Goal: Entertainment & Leisure: Consume media (video, audio)

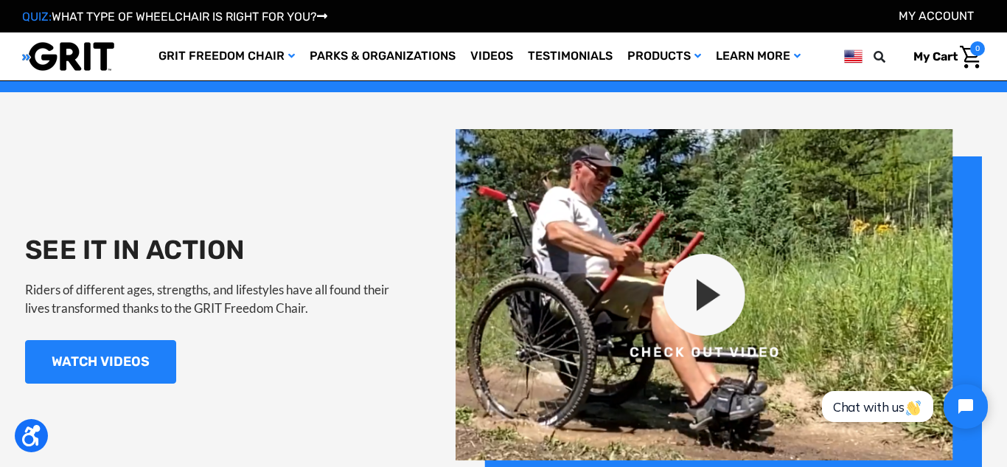
scroll to position [1354, 0]
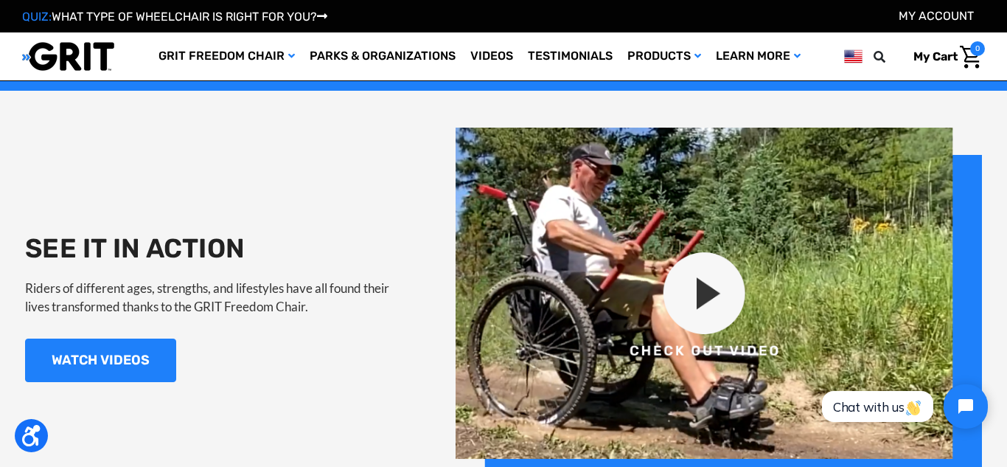
click at [678, 283] on img at bounding box center [719, 307] width 527 height 358
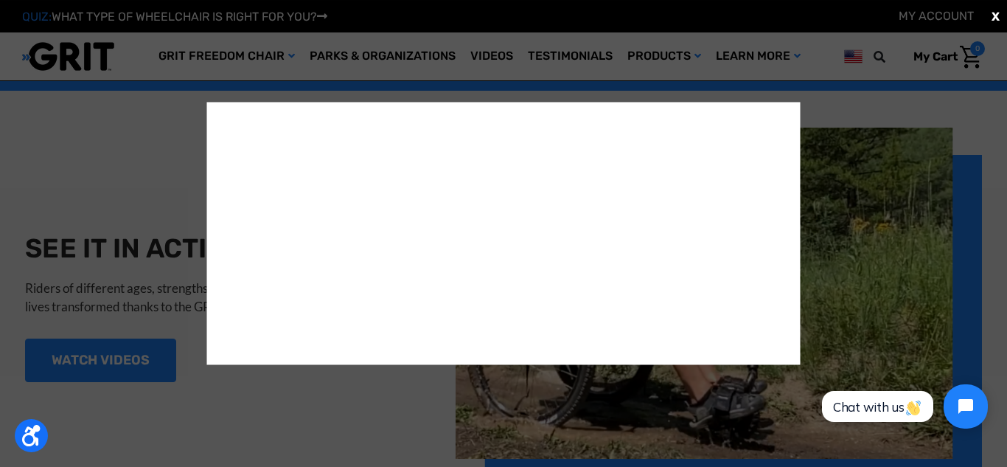
click at [996, 17] on span "X" at bounding box center [996, 16] width 8 height 18
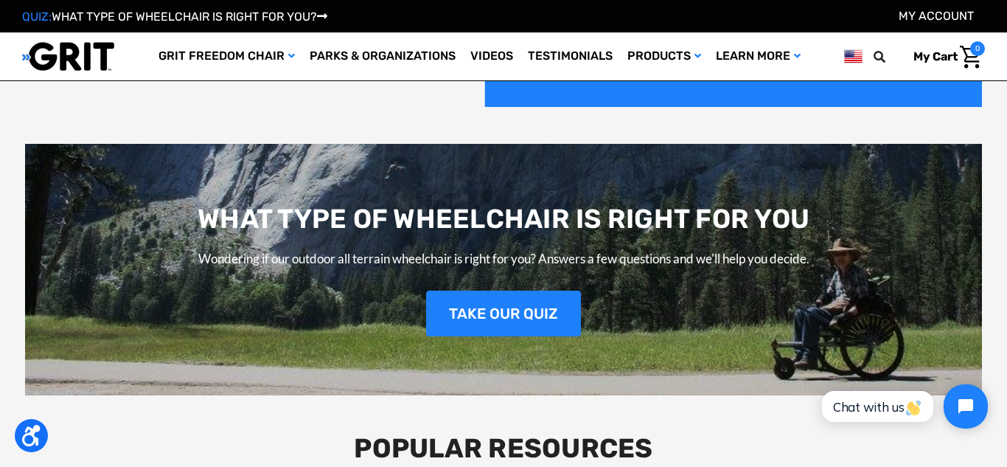
scroll to position [1735, 0]
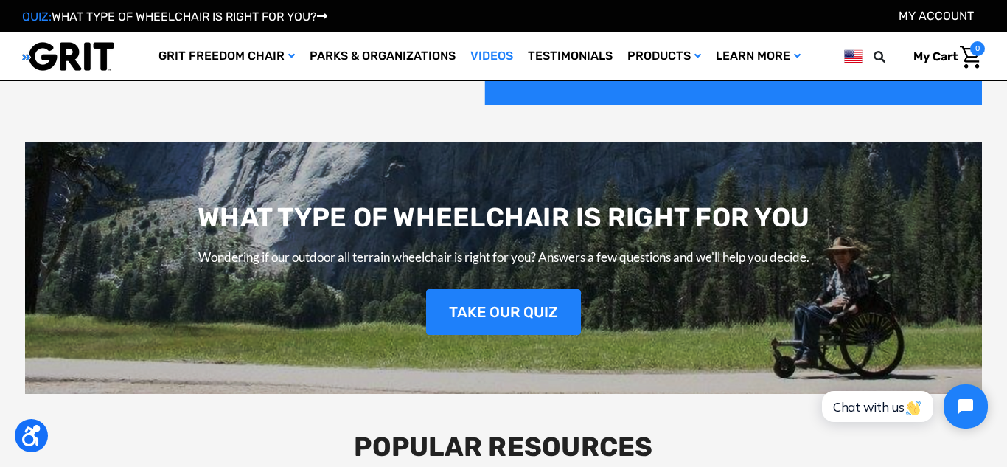
click at [493, 55] on link "Videos" at bounding box center [492, 56] width 58 height 48
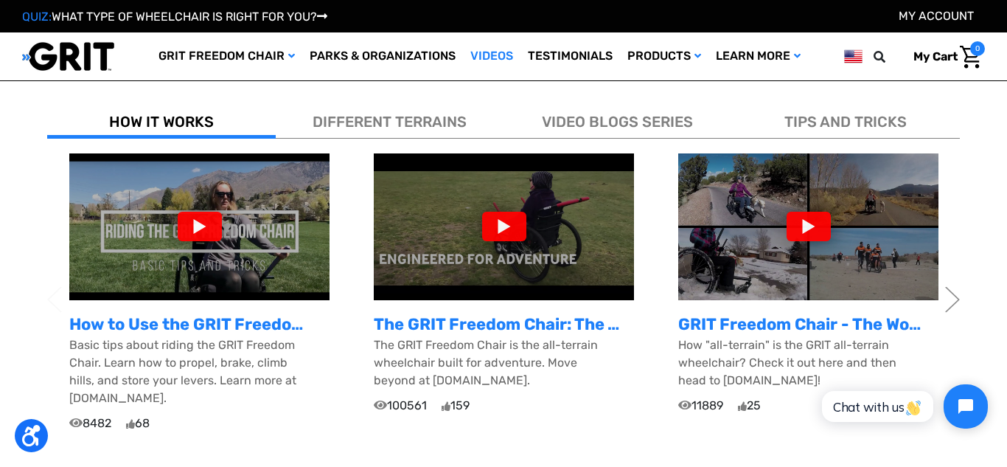
click at [810, 218] on div at bounding box center [809, 227] width 44 height 30
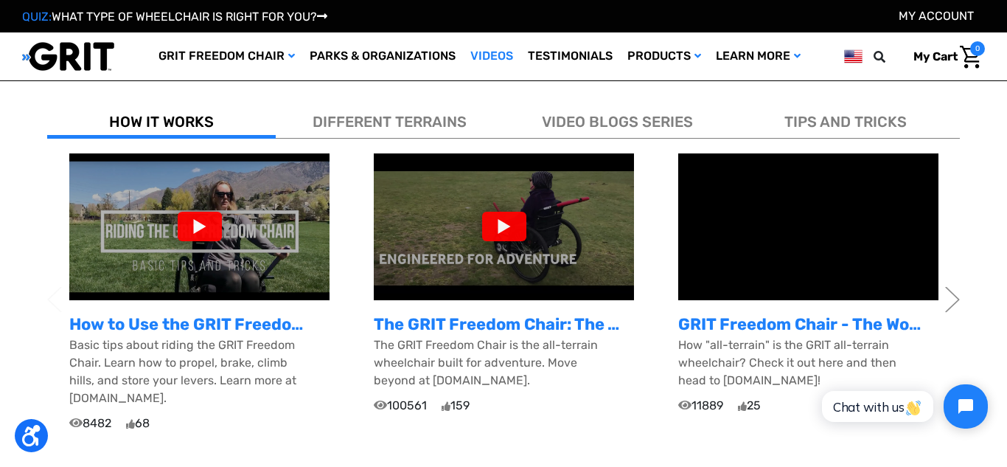
click at [367, 119] on span "DIFFERENT TERRAINS" at bounding box center [390, 122] width 154 height 18
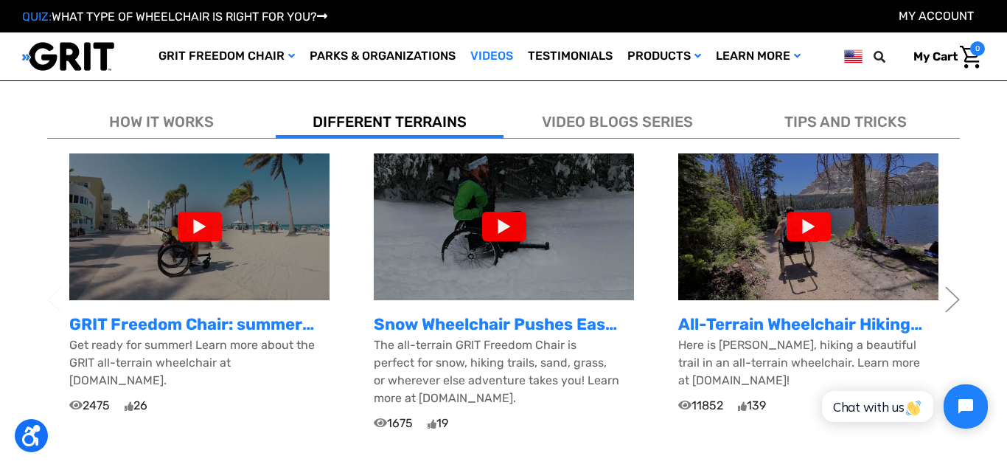
click at [202, 226] on div at bounding box center [200, 227] width 44 height 30
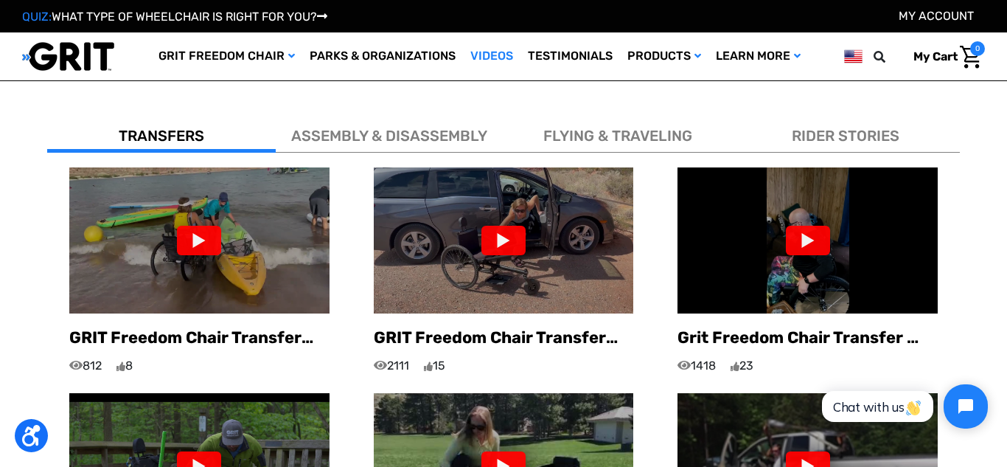
scroll to position [853, 0]
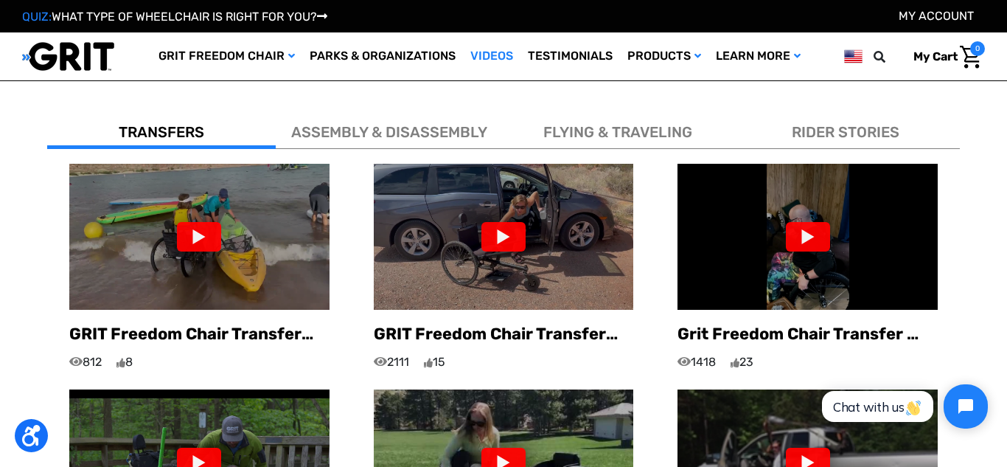
click at [198, 222] on div at bounding box center [199, 237] width 44 height 30
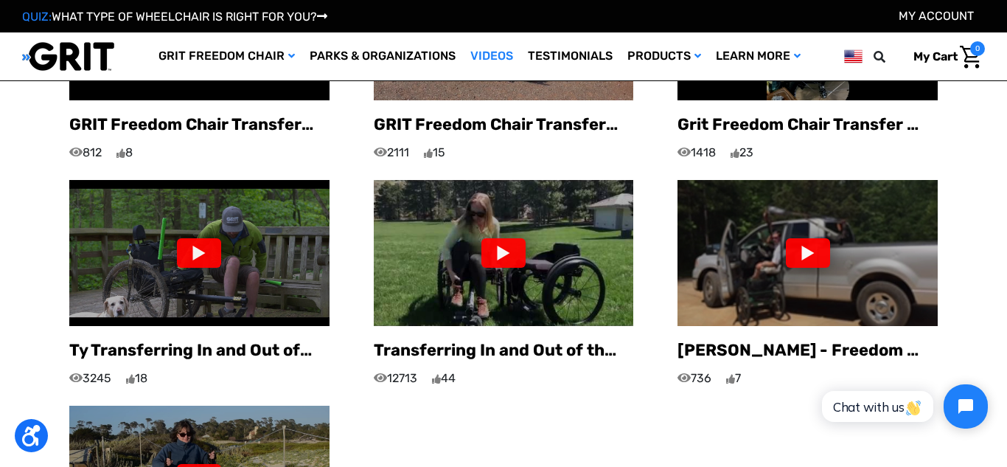
scroll to position [1065, 0]
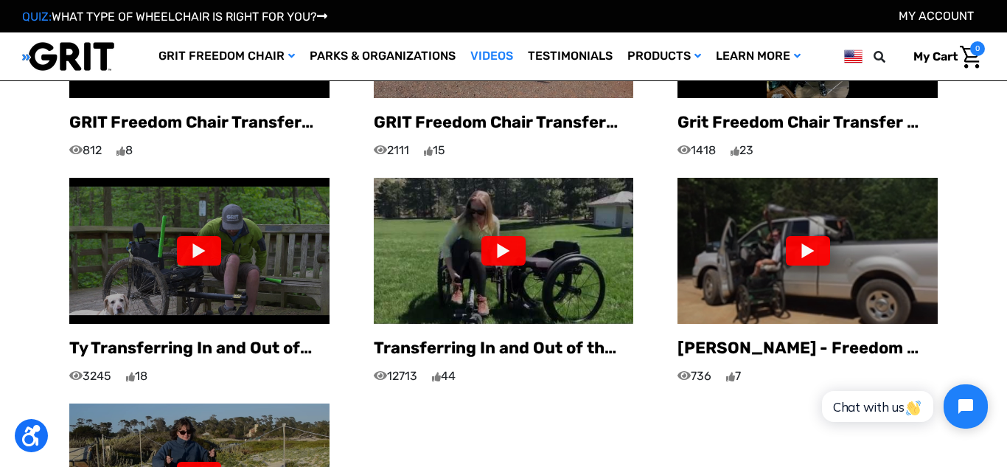
click at [734, 257] on img at bounding box center [808, 251] width 260 height 146
